Goal: Task Accomplishment & Management: Use online tool/utility

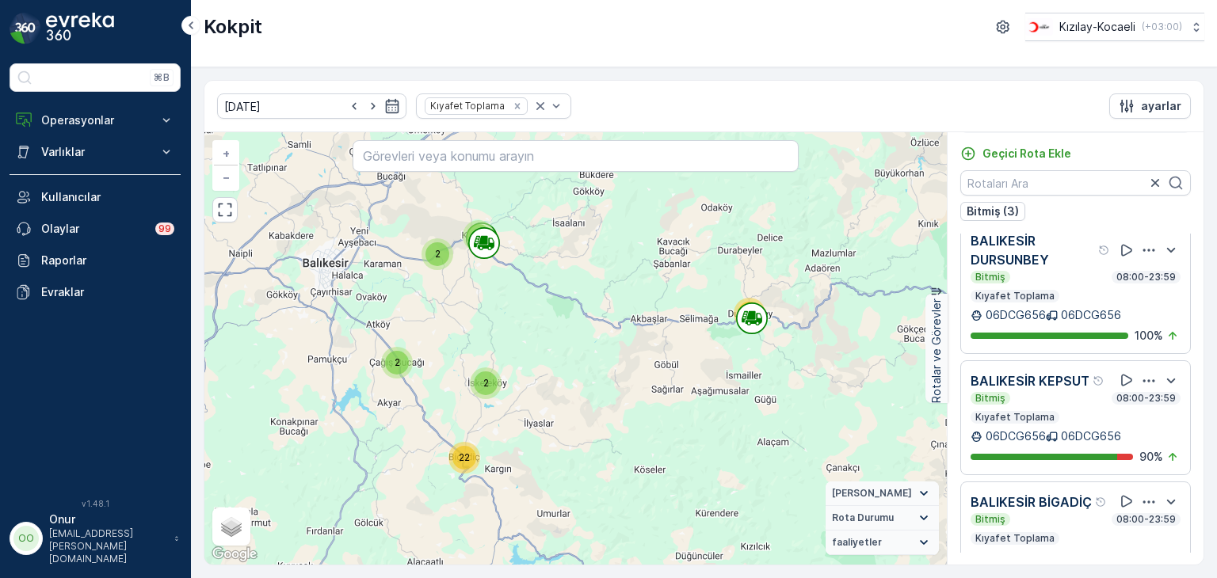
scroll to position [92, 0]
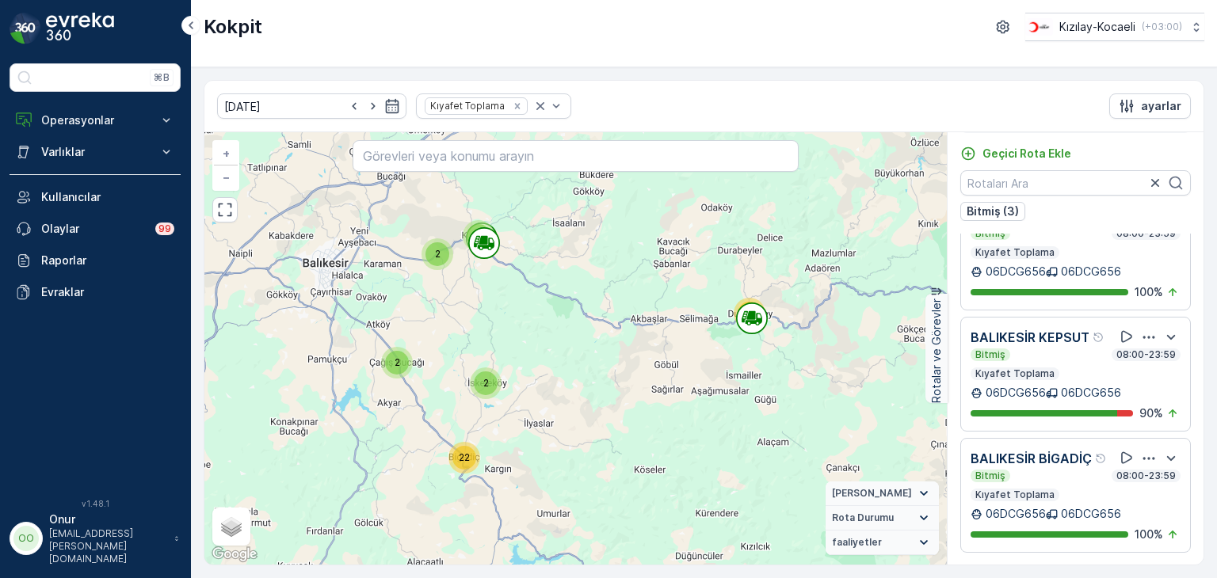
click at [1144, 330] on icon "button" at bounding box center [1149, 338] width 16 height 16
click at [1141, 322] on span "Daha fazla ayrıntı görün" at bounding box center [1129, 315] width 126 height 16
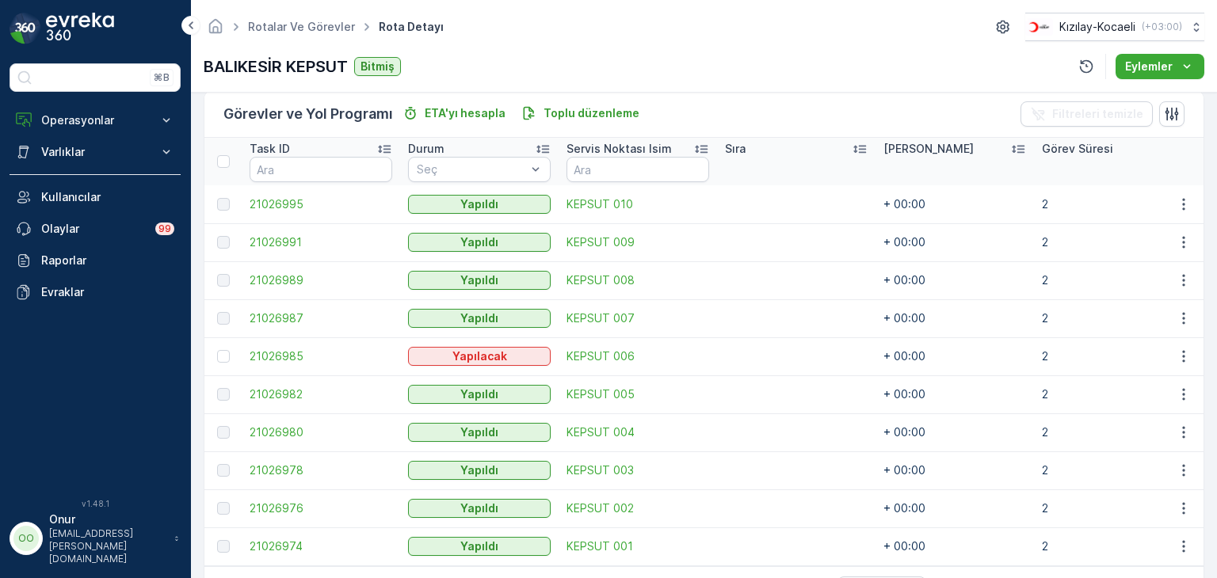
scroll to position [396, 0]
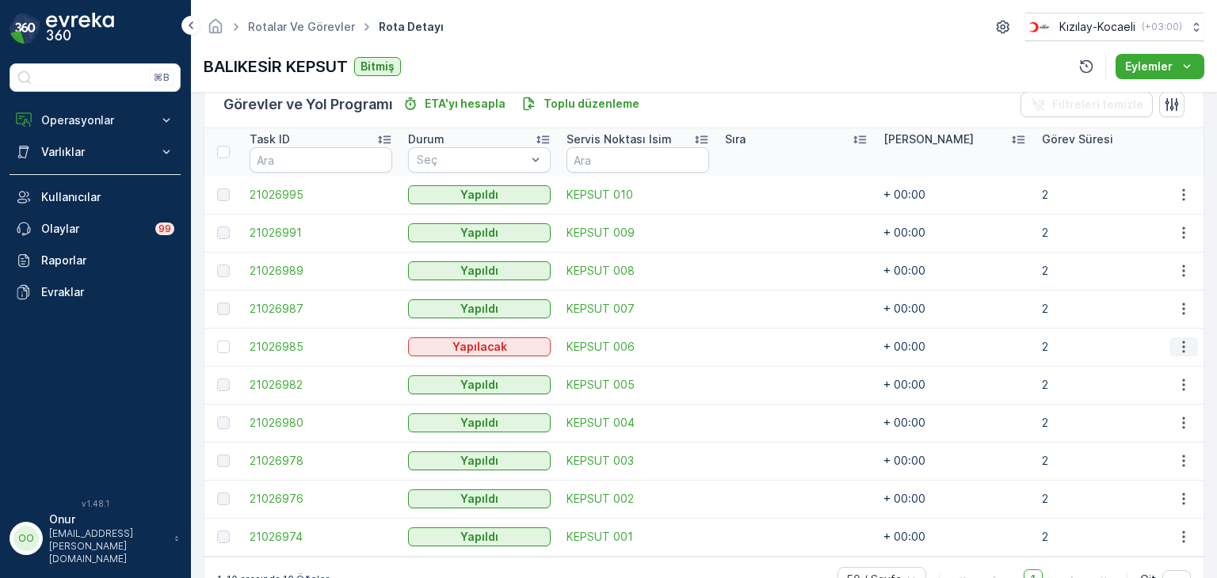
click at [1181, 346] on icon "button" at bounding box center [1184, 347] width 16 height 16
click at [1159, 368] on span "Daha fazla ayrıntı görün" at bounding box center [1147, 370] width 126 height 16
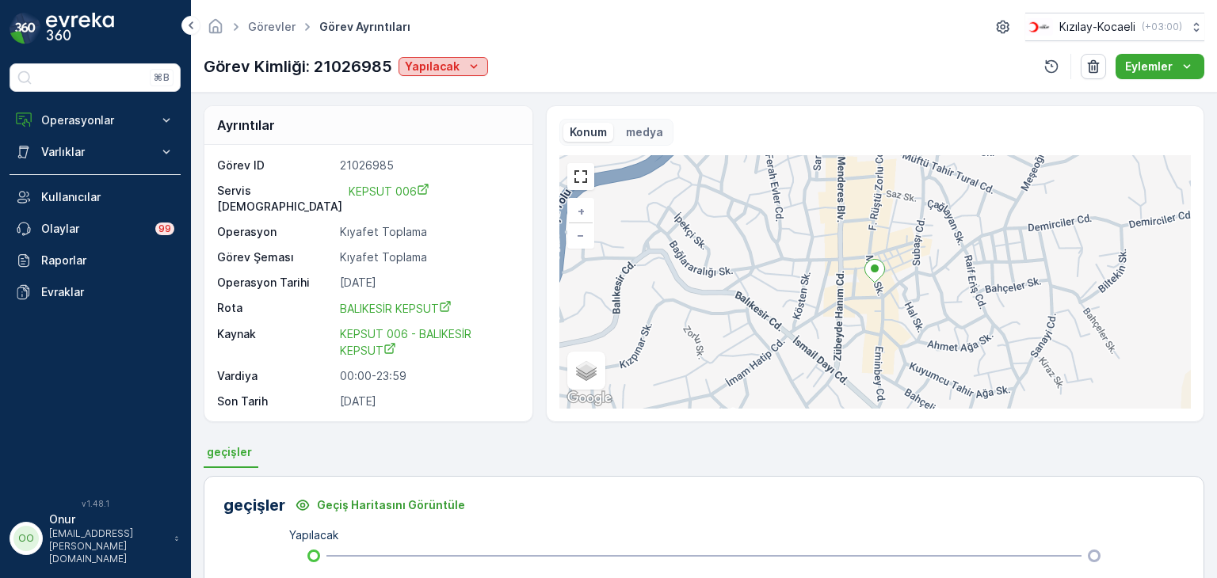
click at [444, 57] on button "Yapılacak" at bounding box center [444, 66] width 90 height 19
click at [417, 97] on span "Yapıldı" at bounding box center [425, 90] width 34 height 16
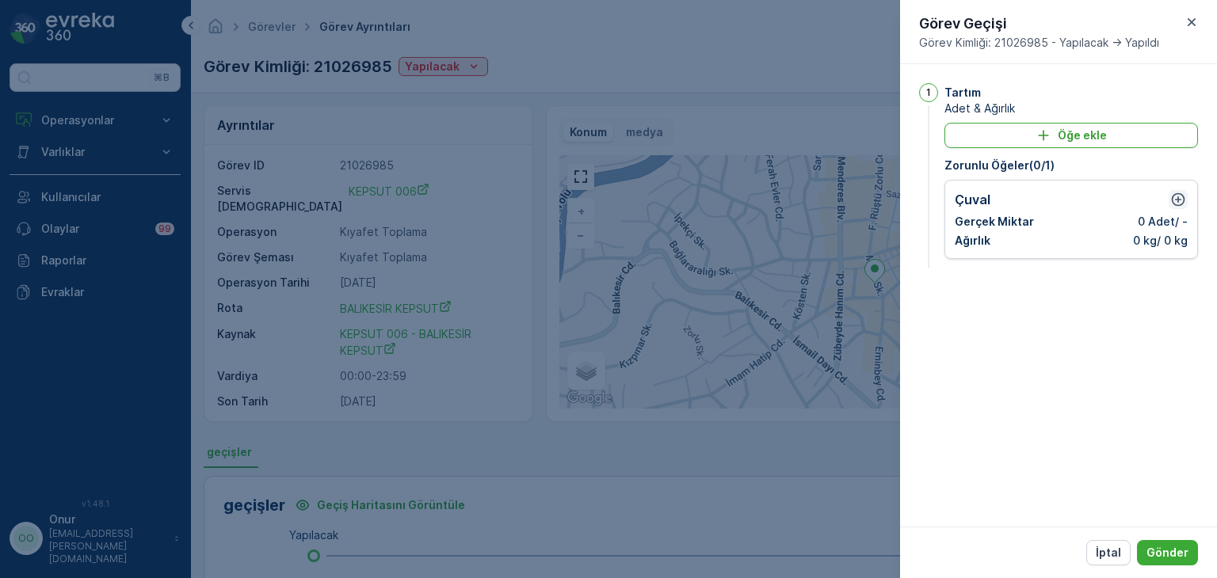
click at [1178, 199] on icon "button" at bounding box center [1178, 199] width 13 height 13
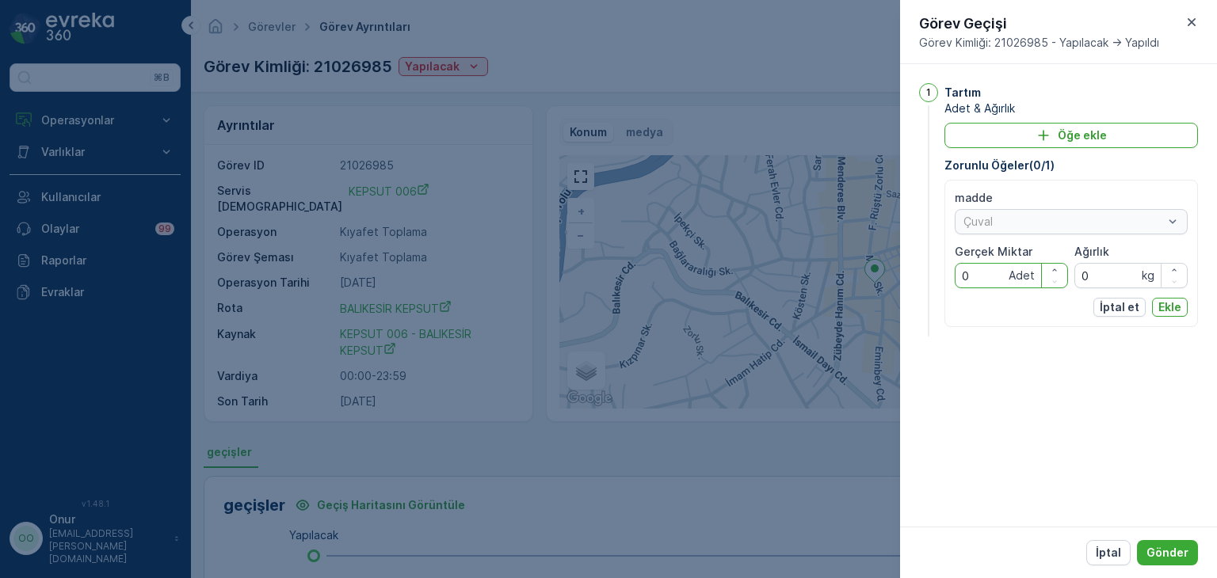
drag, startPoint x: 987, startPoint y: 270, endPoint x: 874, endPoint y: 265, distance: 113.4
click at [874, 265] on div "Görevler Görev Ayrıntıları Kızılay-Kocaeli ( +03:00 ) Görev Kimliği: 21026985 Y…" at bounding box center [704, 289] width 1026 height 578
type Miktar "4"
drag, startPoint x: 1118, startPoint y: 267, endPoint x: 1037, endPoint y: 279, distance: 81.7
click at [1037, 279] on div "madde Çuval Gerçek Miktar 4 Adet Ağırlık 0 kg" at bounding box center [1071, 239] width 233 height 98
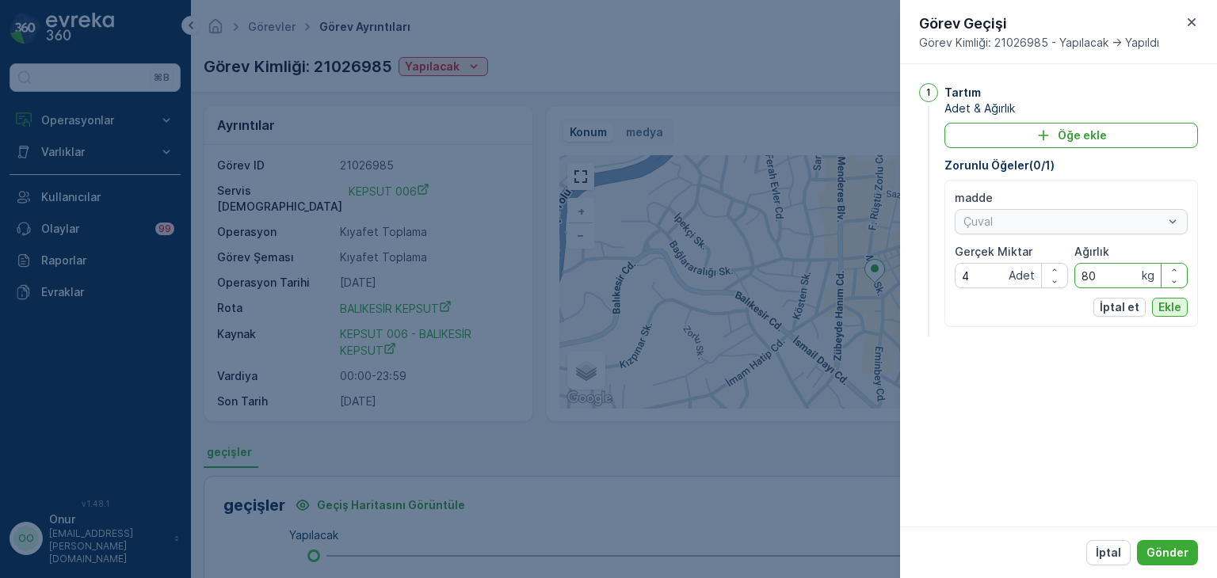
type input "80"
click at [1182, 307] on button "Ekle" at bounding box center [1170, 307] width 36 height 19
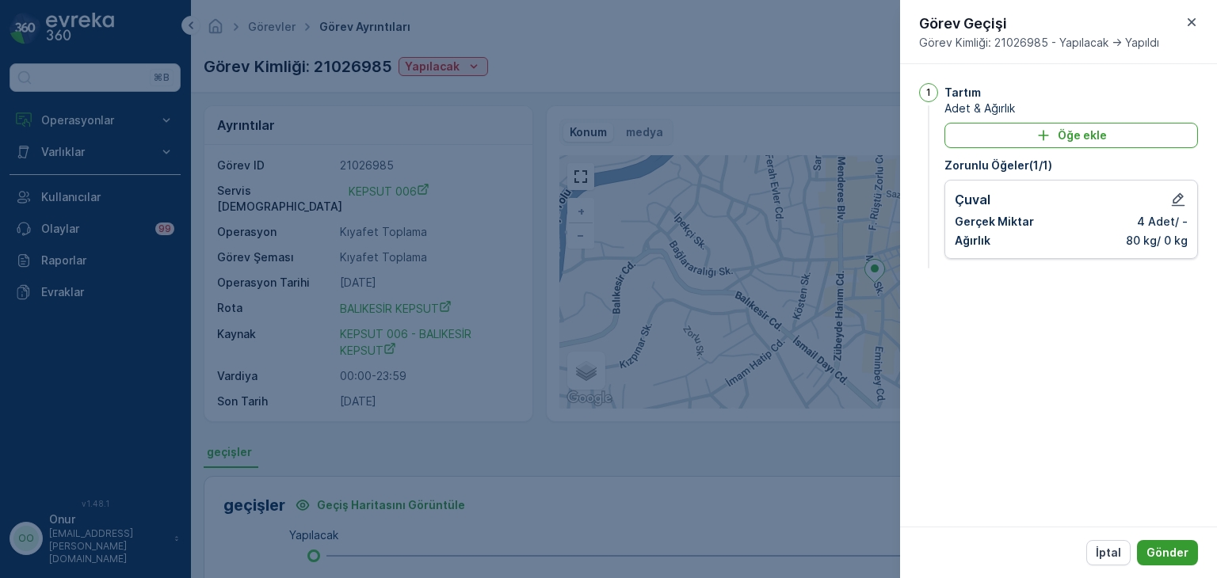
click at [1173, 548] on p "Gönder" at bounding box center [1168, 553] width 42 height 16
